Goal: Transaction & Acquisition: Download file/media

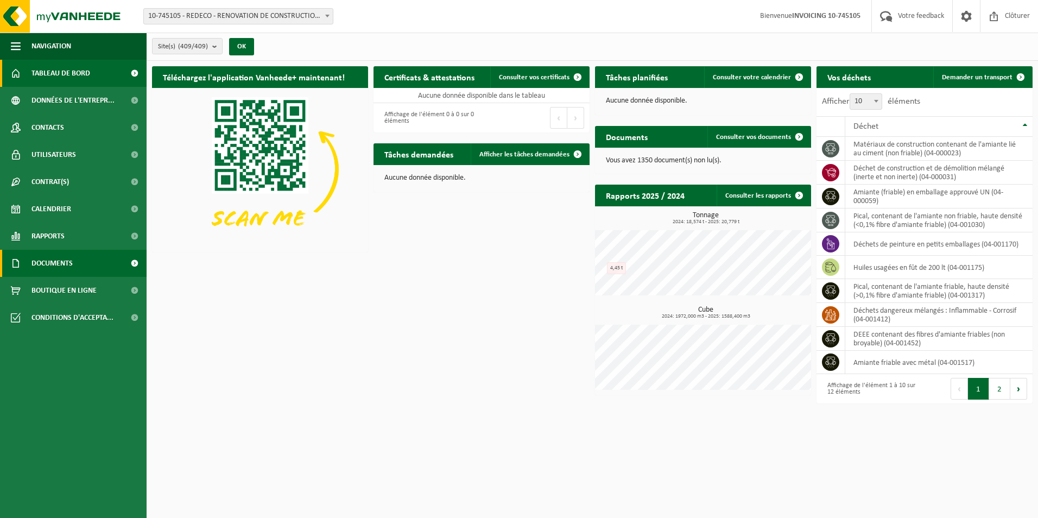
click at [82, 269] on link "Documents" at bounding box center [73, 263] width 147 height 27
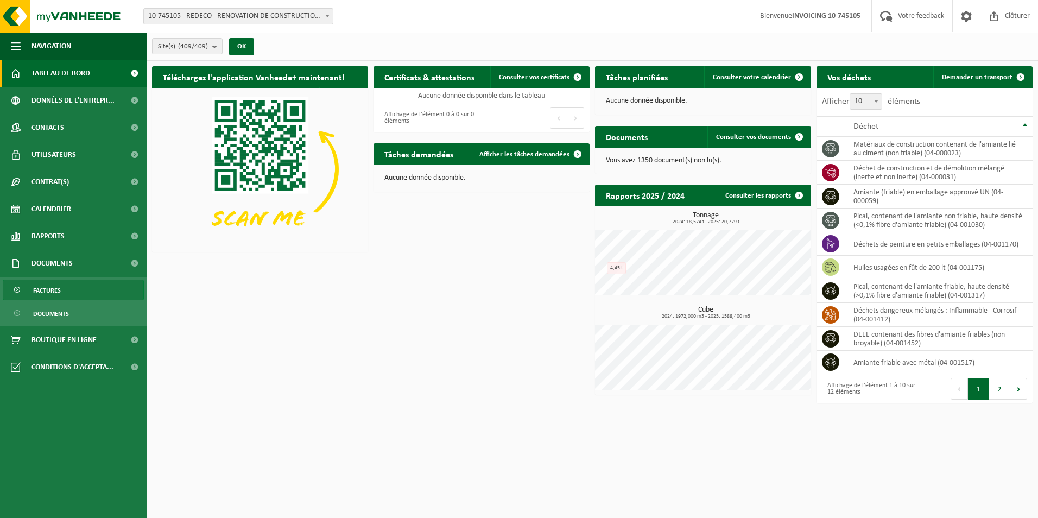
click at [66, 288] on link "Factures" at bounding box center [73, 290] width 141 height 21
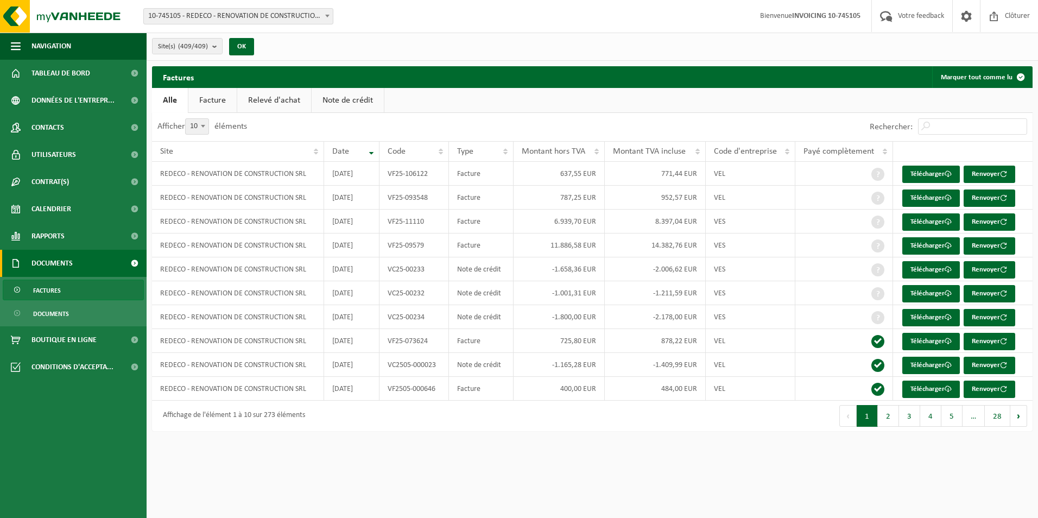
click at [343, 98] on link "Note de crédit" at bounding box center [348, 100] width 72 height 25
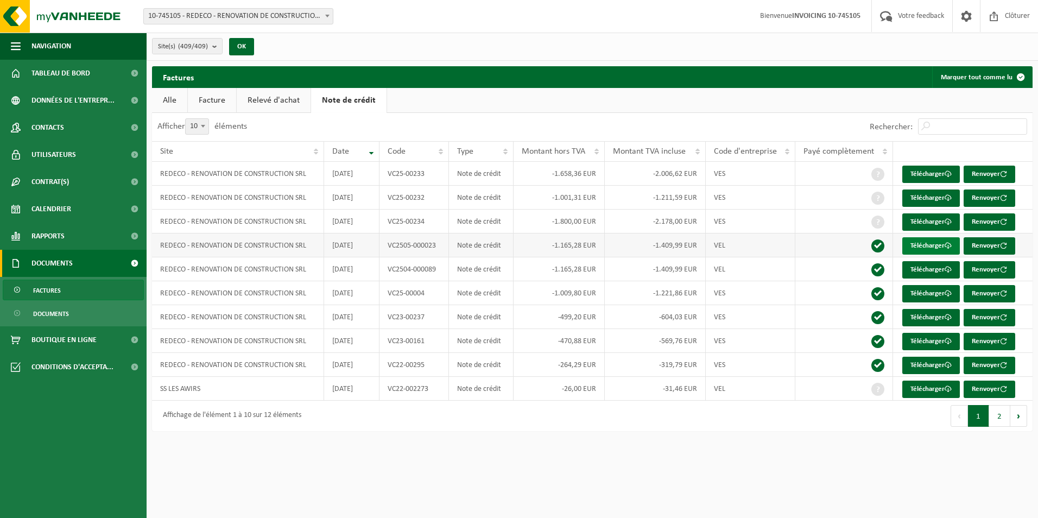
click at [932, 244] on link "Télécharger" at bounding box center [931, 245] width 58 height 17
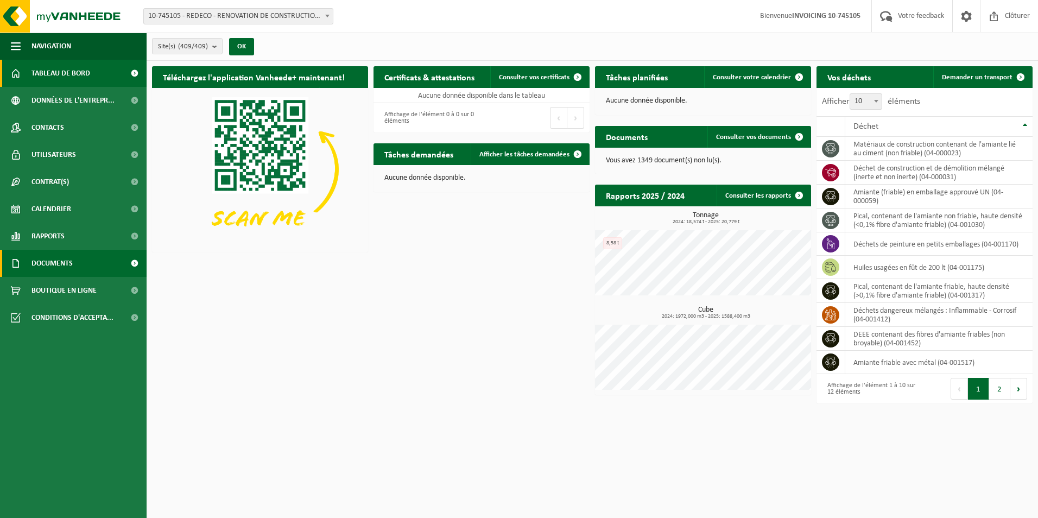
click at [92, 262] on link "Documents" at bounding box center [73, 263] width 147 height 27
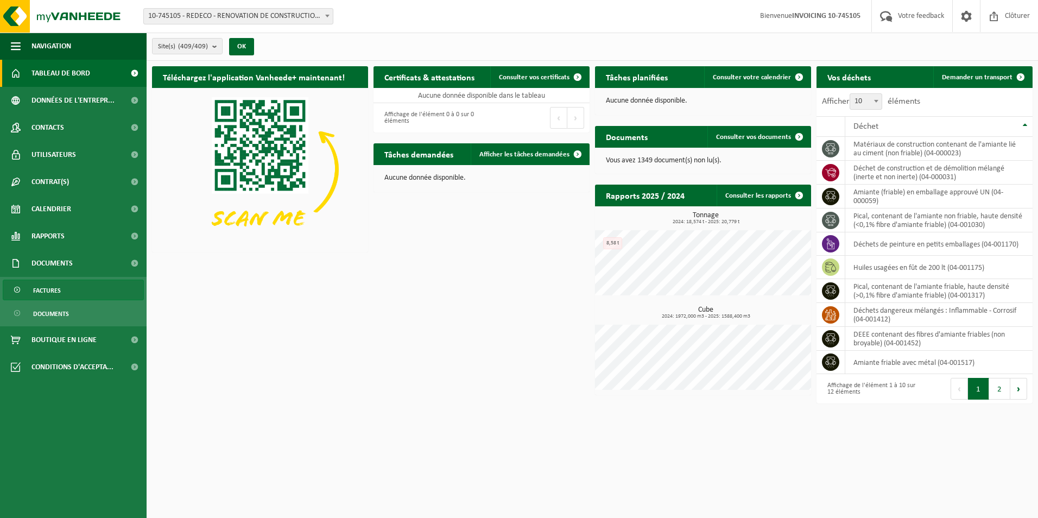
click at [49, 290] on span "Factures" at bounding box center [47, 290] width 28 height 21
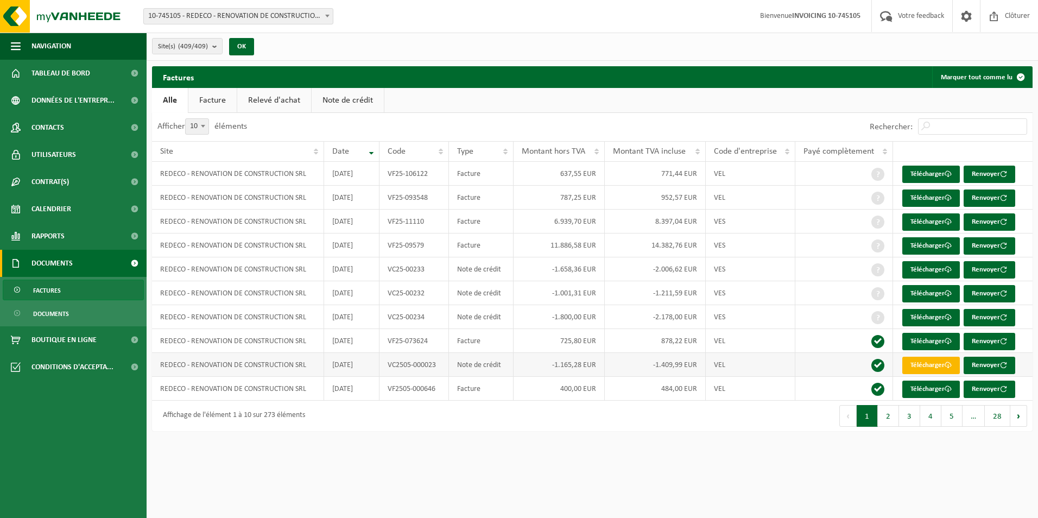
click at [935, 364] on link "Télécharger" at bounding box center [931, 365] width 58 height 17
click at [887, 413] on button "2" at bounding box center [888, 416] width 21 height 22
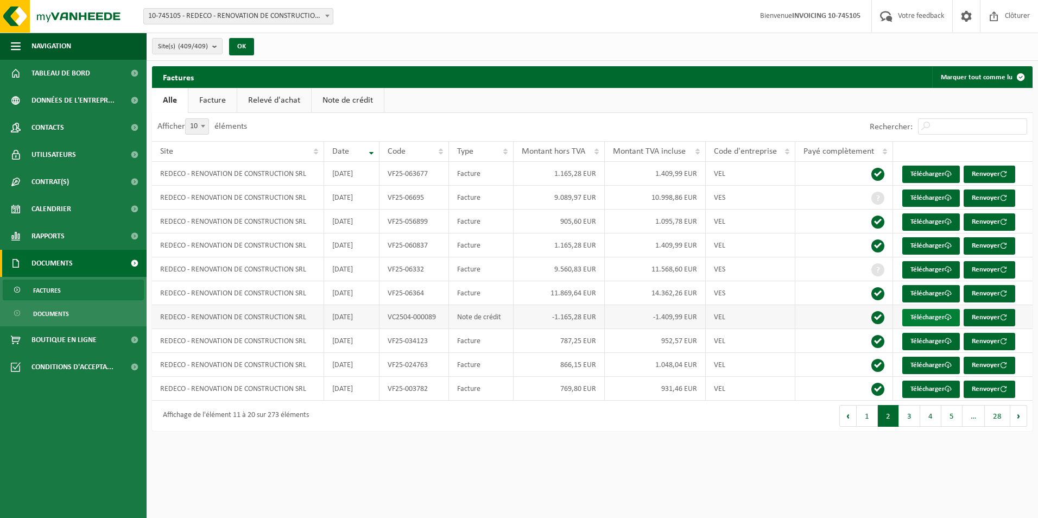
click at [936, 315] on link "Télécharger" at bounding box center [931, 317] width 58 height 17
click at [930, 316] on link "Télécharger" at bounding box center [931, 317] width 58 height 17
click at [920, 317] on link "Télécharger" at bounding box center [931, 317] width 58 height 17
click at [913, 417] on button "3" at bounding box center [909, 416] width 21 height 22
click at [931, 223] on link "Télécharger" at bounding box center [931, 221] width 58 height 17
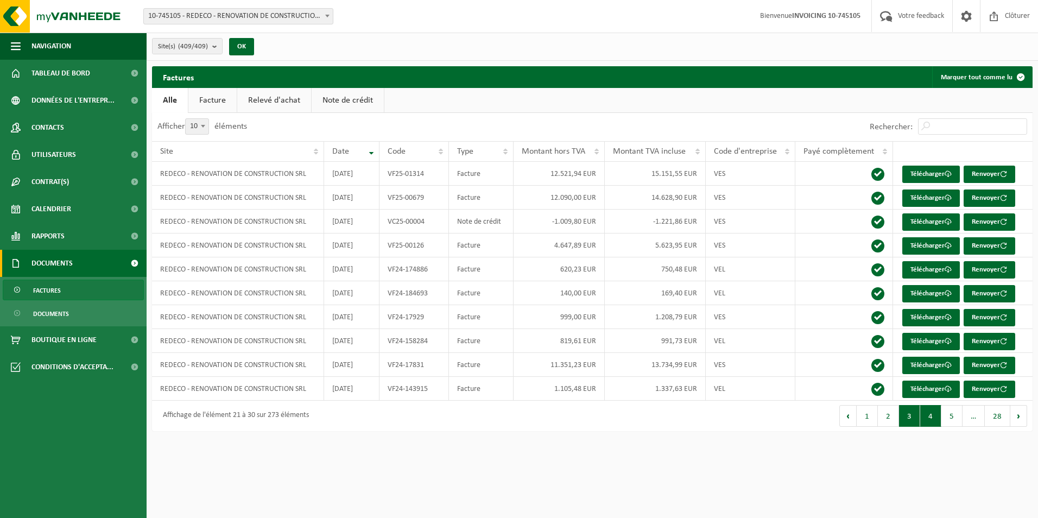
click at [929, 417] on button "4" at bounding box center [930, 416] width 21 height 22
click at [956, 415] on button "5" at bounding box center [951, 416] width 21 height 22
click at [865, 414] on button "1" at bounding box center [865, 416] width 21 height 22
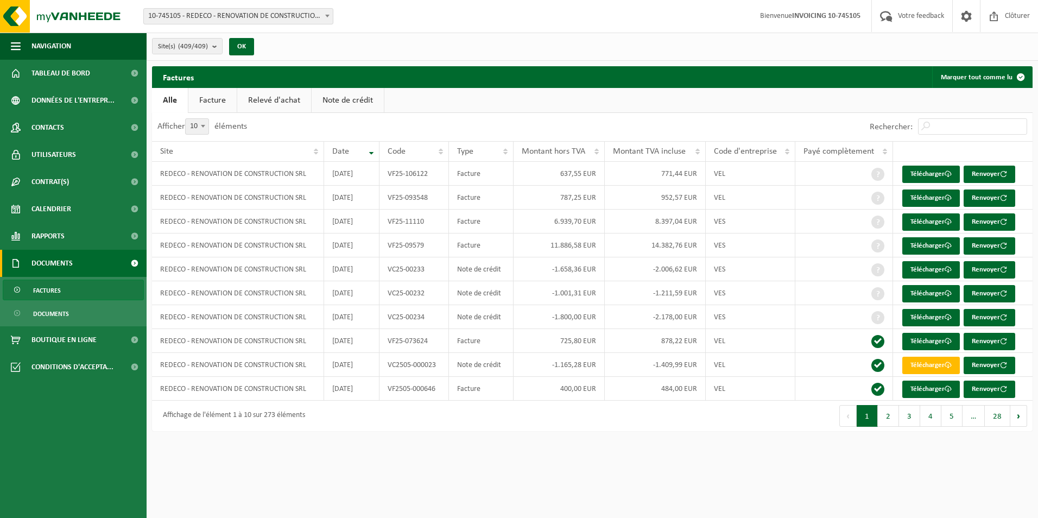
drag, startPoint x: 700, startPoint y: 469, endPoint x: 676, endPoint y: 420, distance: 54.9
click at [699, 463] on html "Site: 10-745105 - REDECO - RENOVATION DE CONSTRUCTION SRL - CUESMES 10-903789 -…" at bounding box center [519, 259] width 1038 height 518
